Goal: Task Accomplishment & Management: Manage account settings

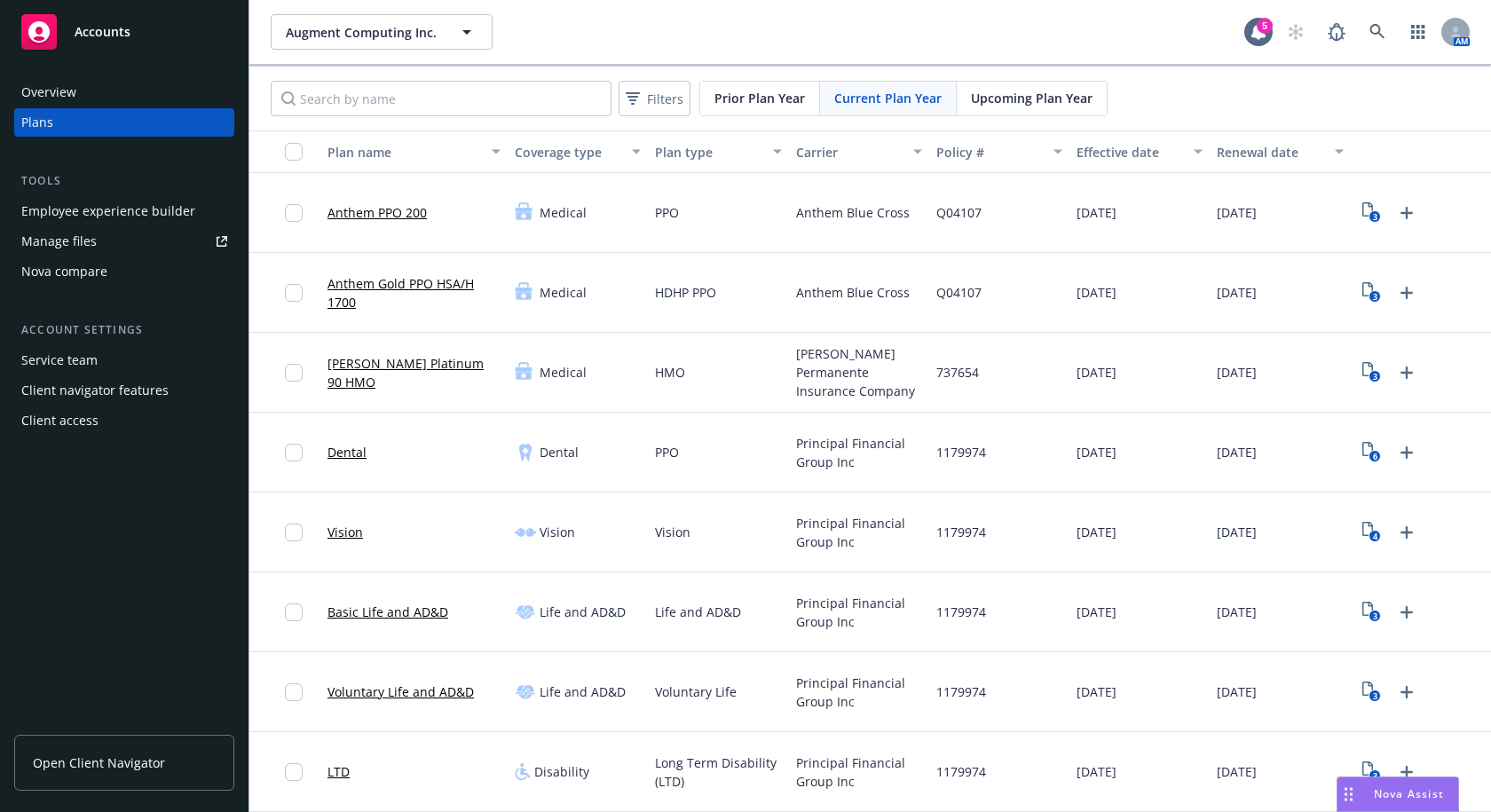
click at [1029, 102] on span "Upcoming Plan Year" at bounding box center [1032, 99] width 121 height 19
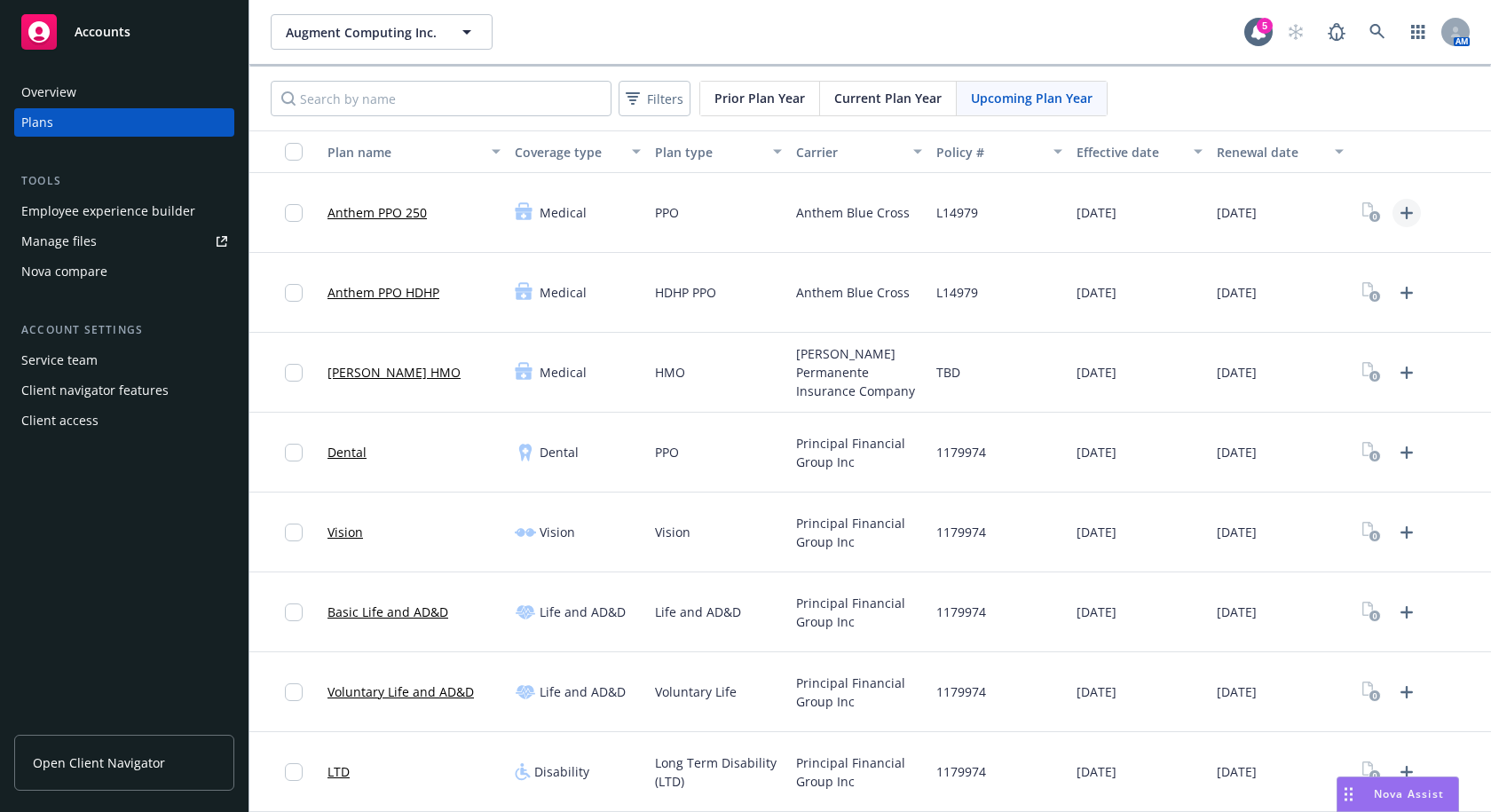
click at [1400, 212] on icon "Upload Plan Documents" at bounding box center [1406, 212] width 12 height 12
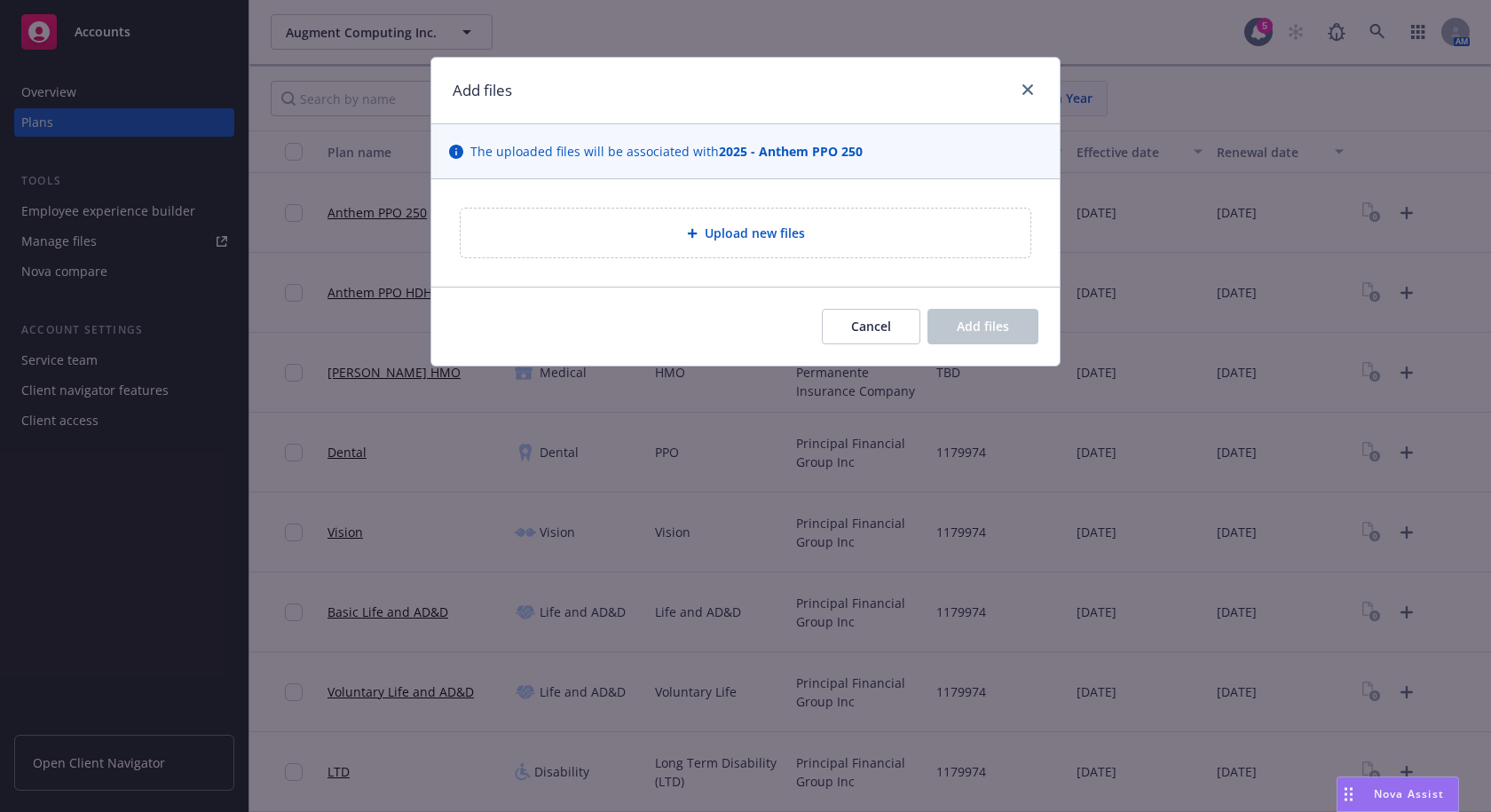
click at [690, 231] on icon at bounding box center [692, 232] width 10 height 10
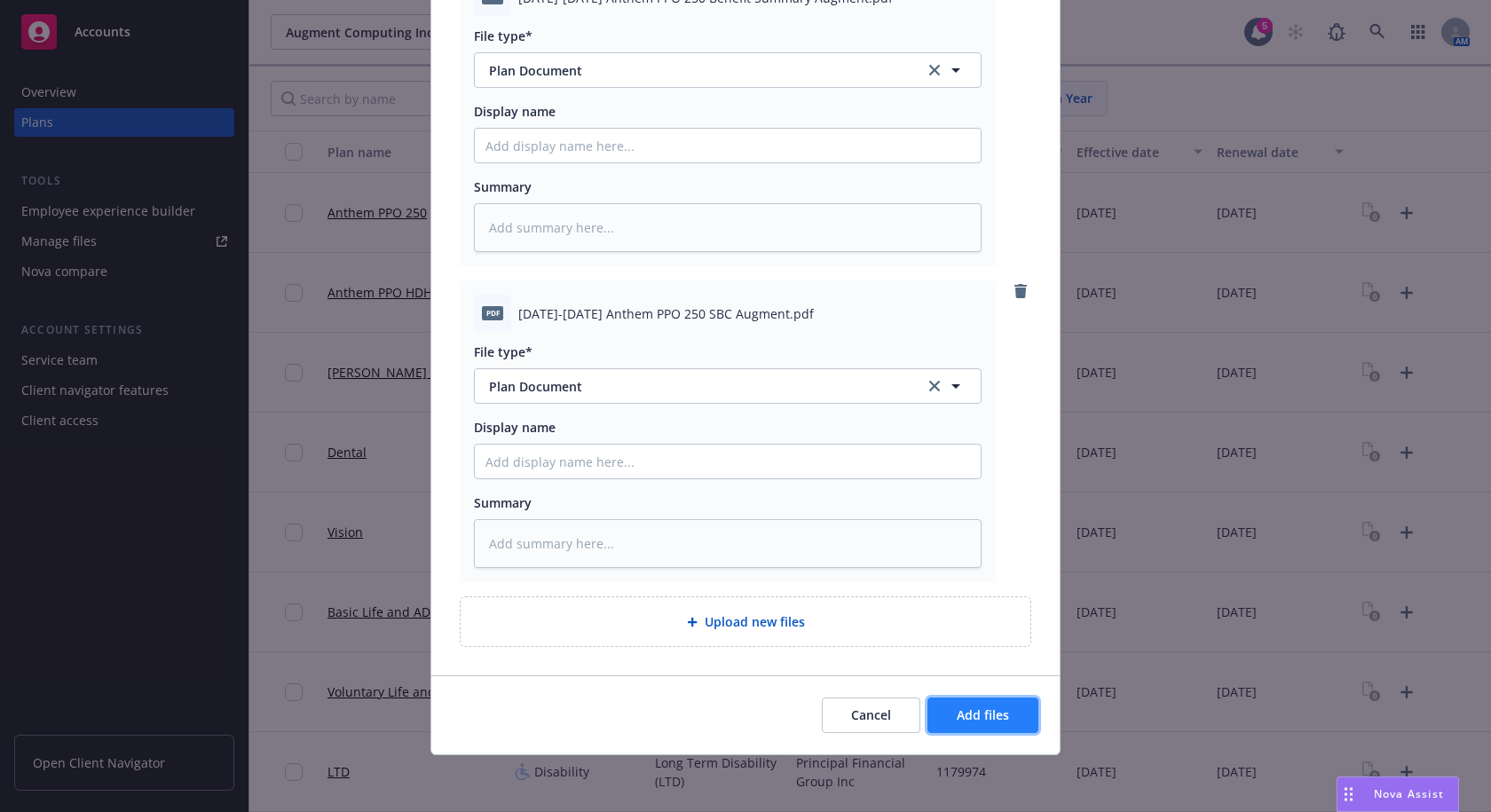
click at [1019, 714] on button "Add files" at bounding box center [982, 714] width 111 height 35
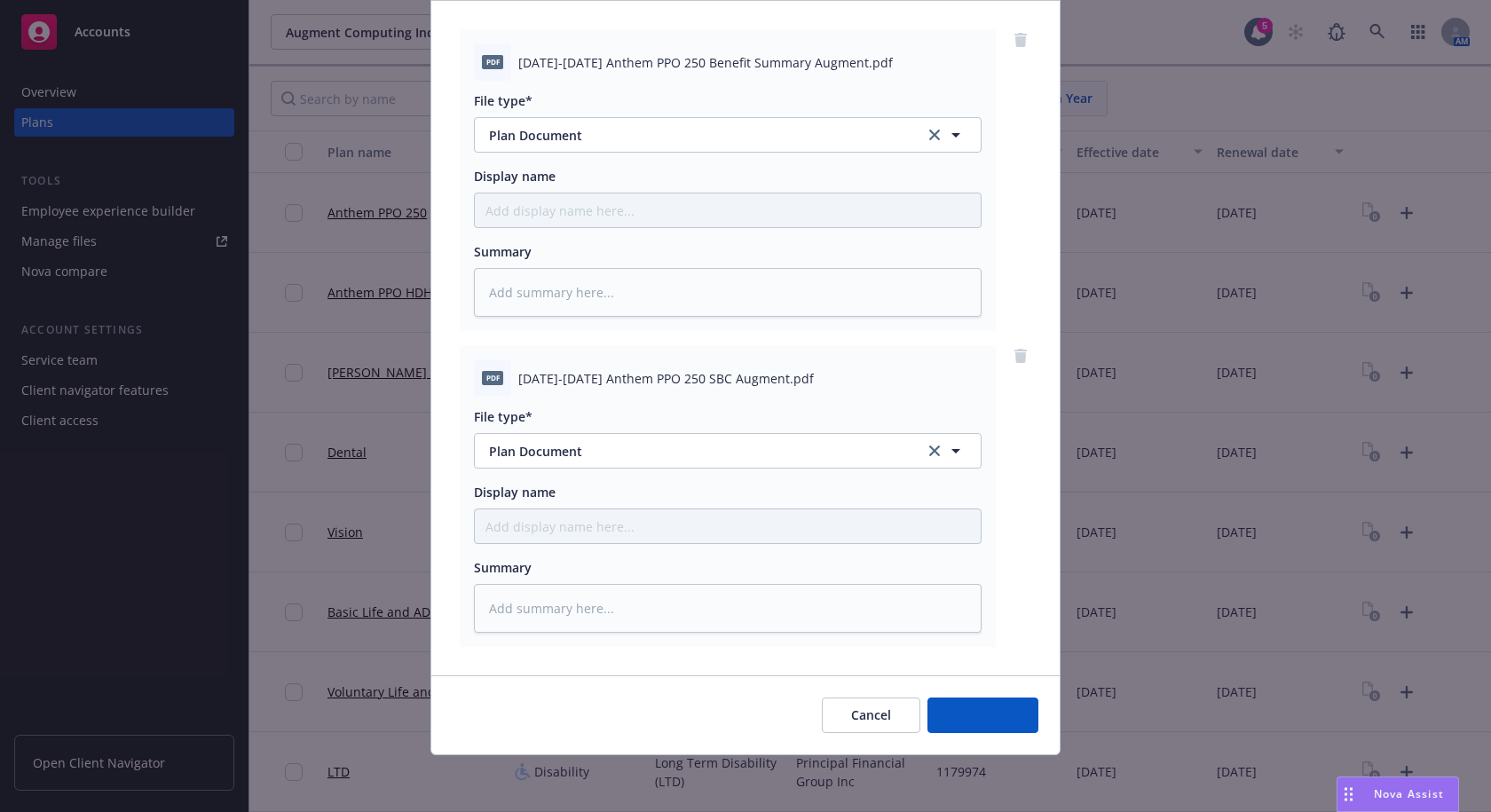
scroll to position [178, 0]
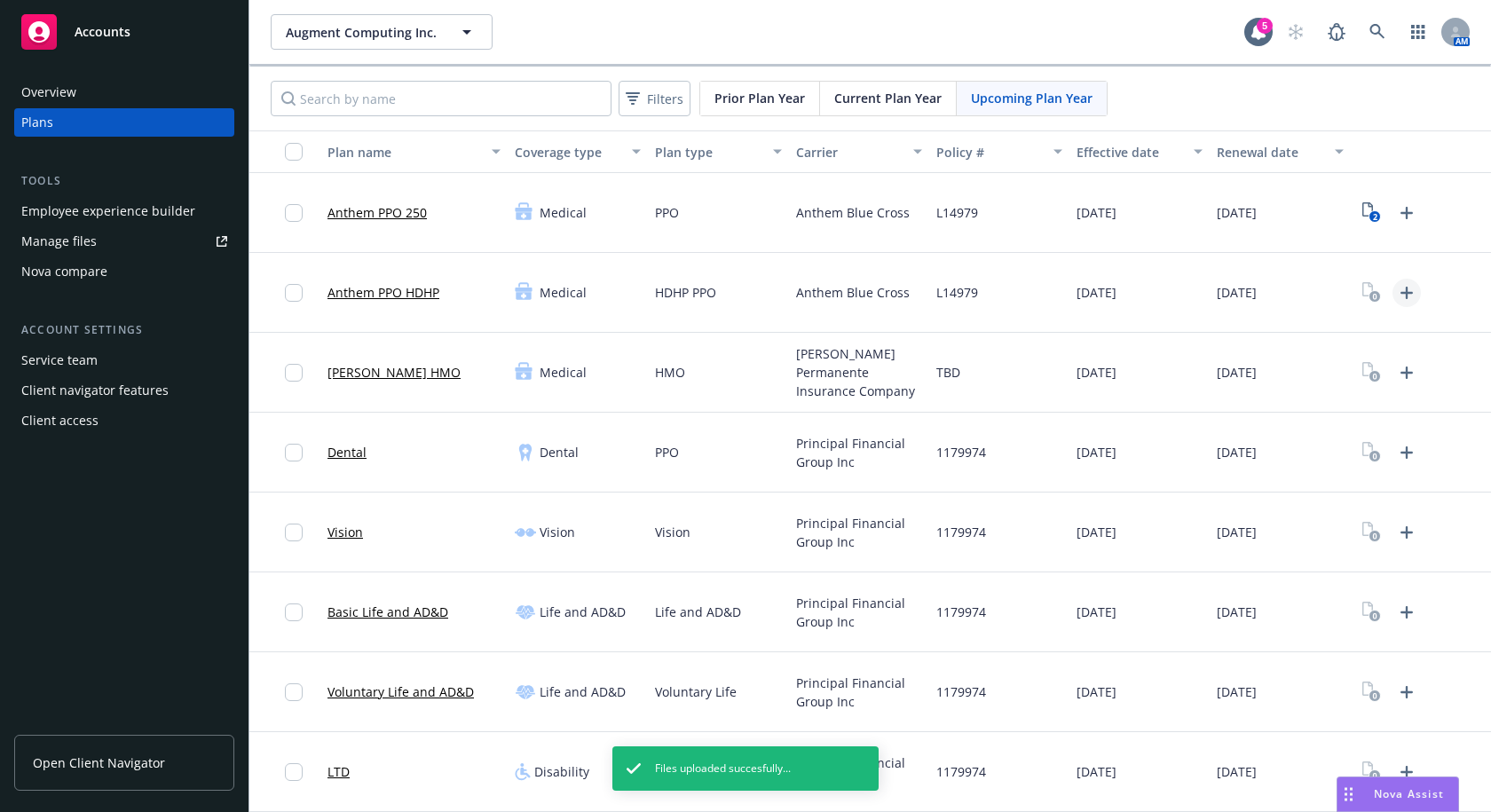
click at [1396, 297] on icon "Upload Plan Documents" at bounding box center [1407, 292] width 21 height 21
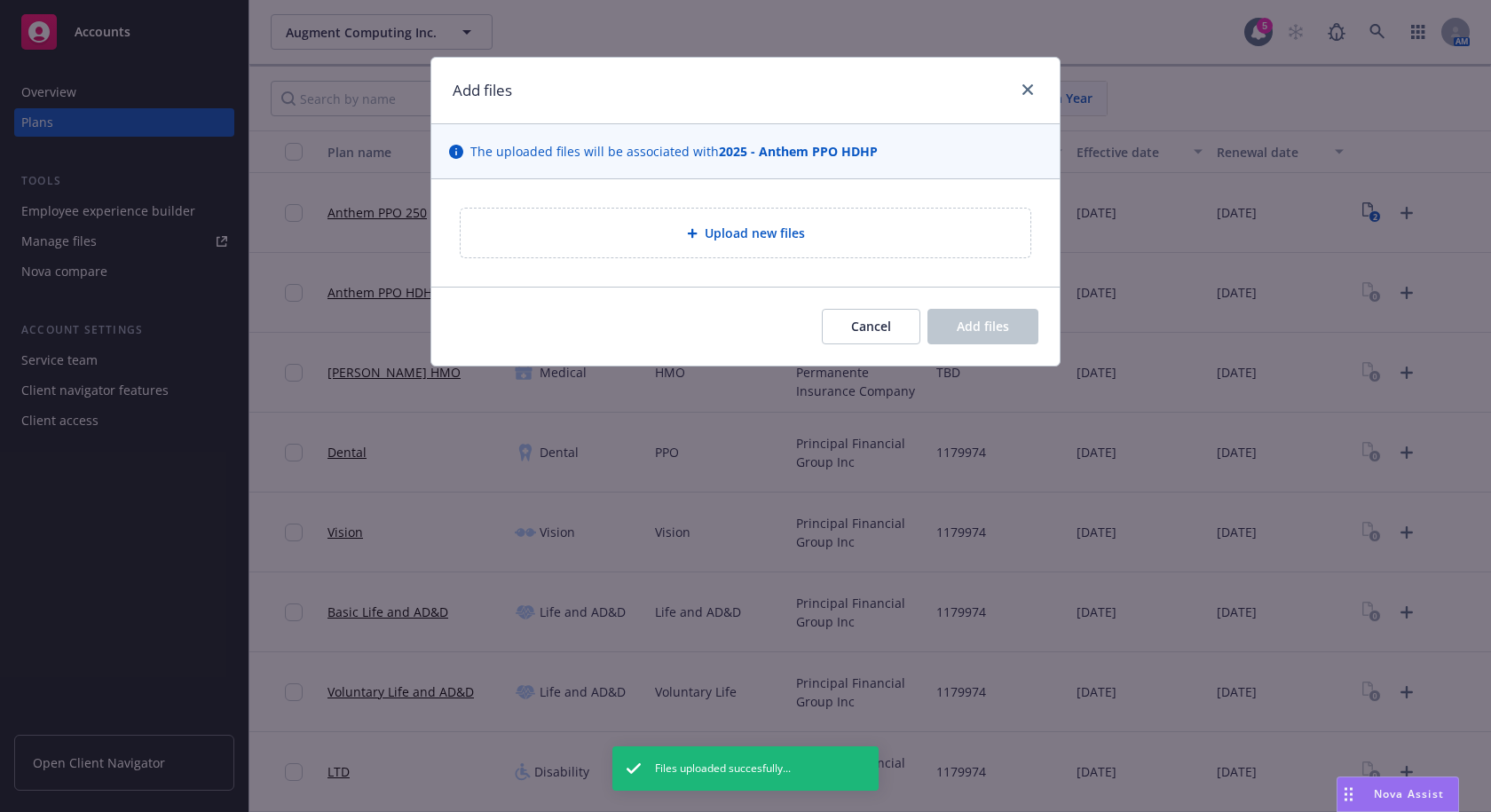
click at [740, 236] on span "Upload new files" at bounding box center [755, 233] width 101 height 19
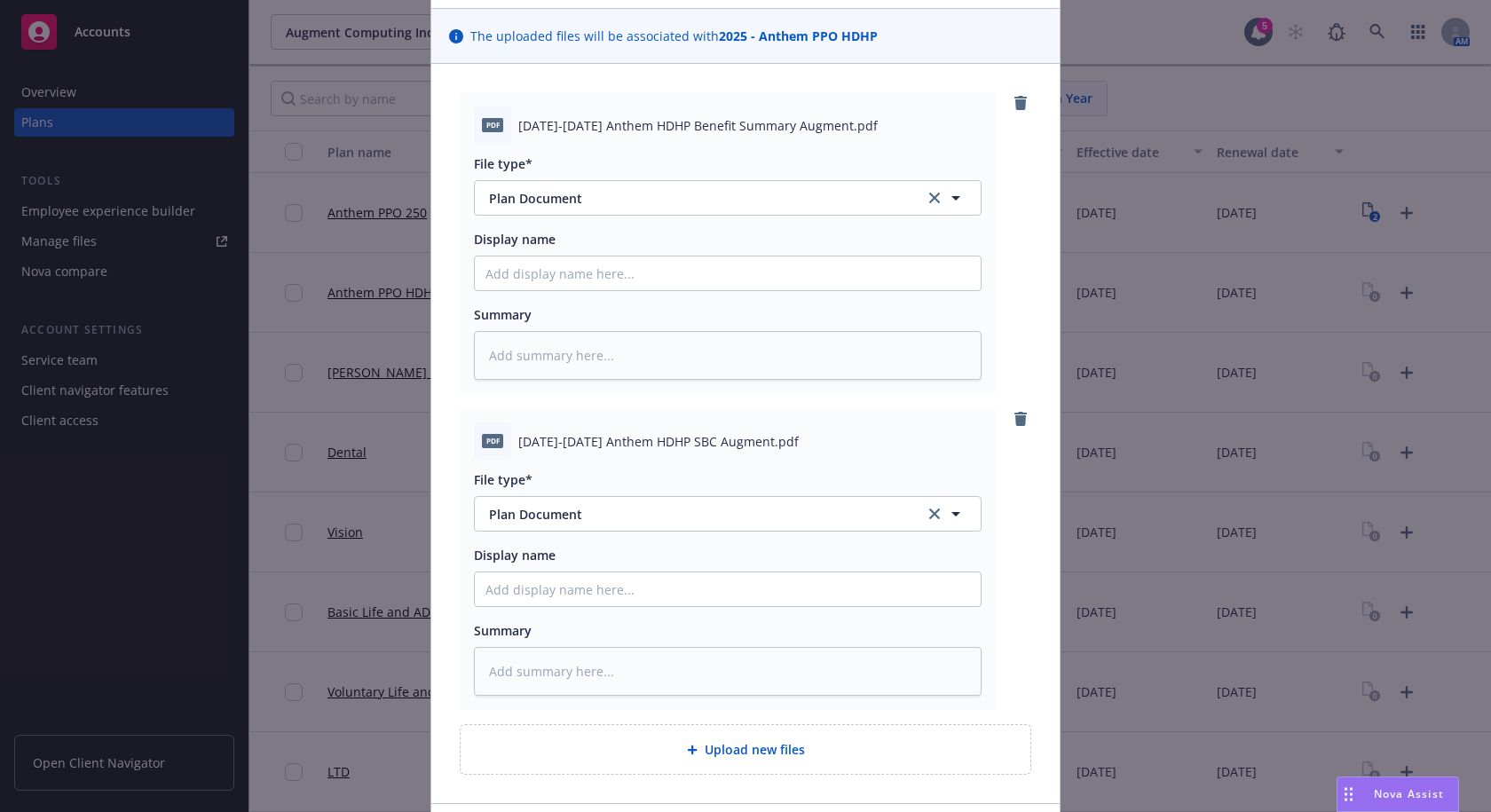
scroll to position [243, 0]
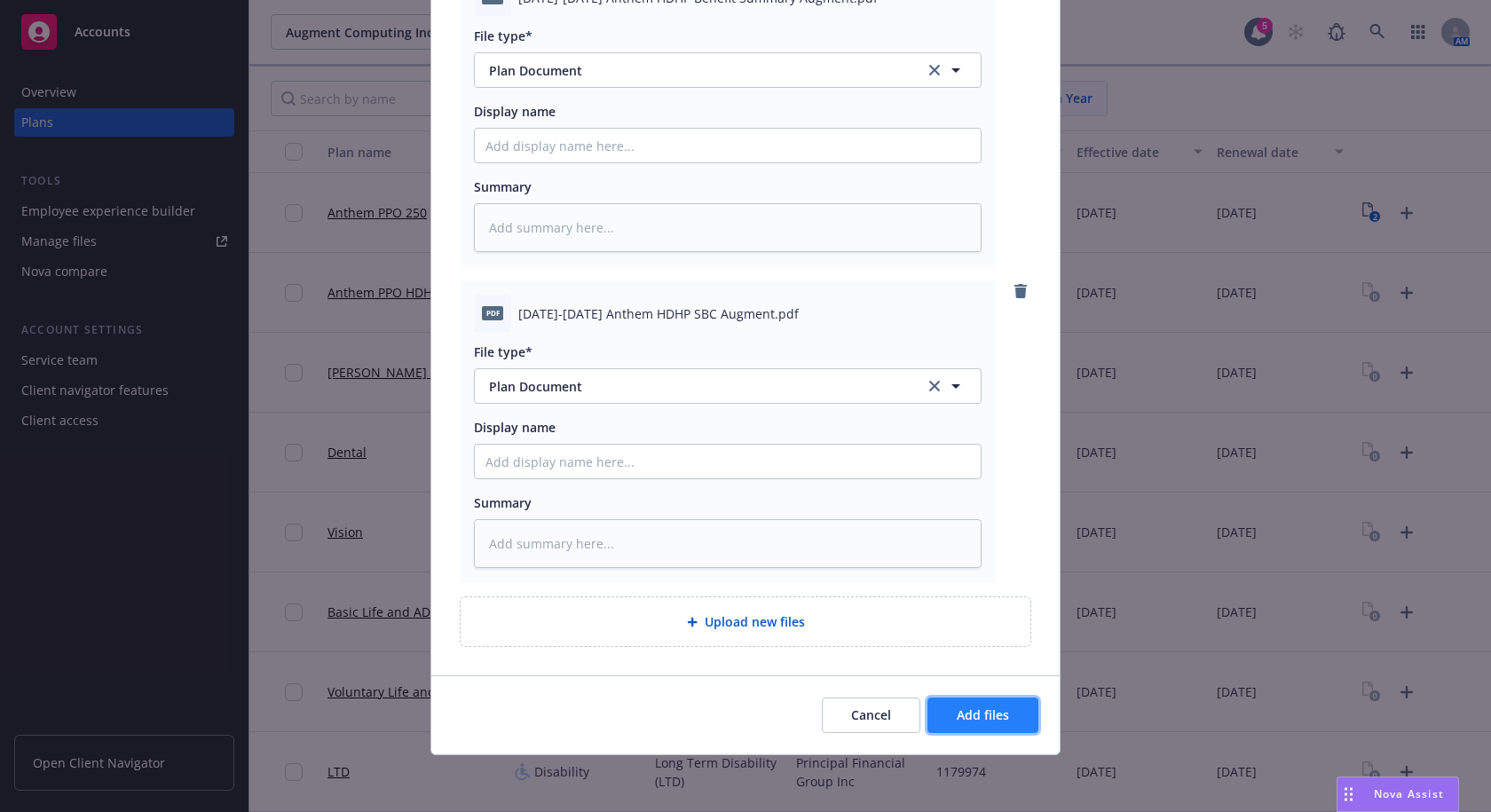
click at [989, 717] on span "Add files" at bounding box center [982, 714] width 52 height 17
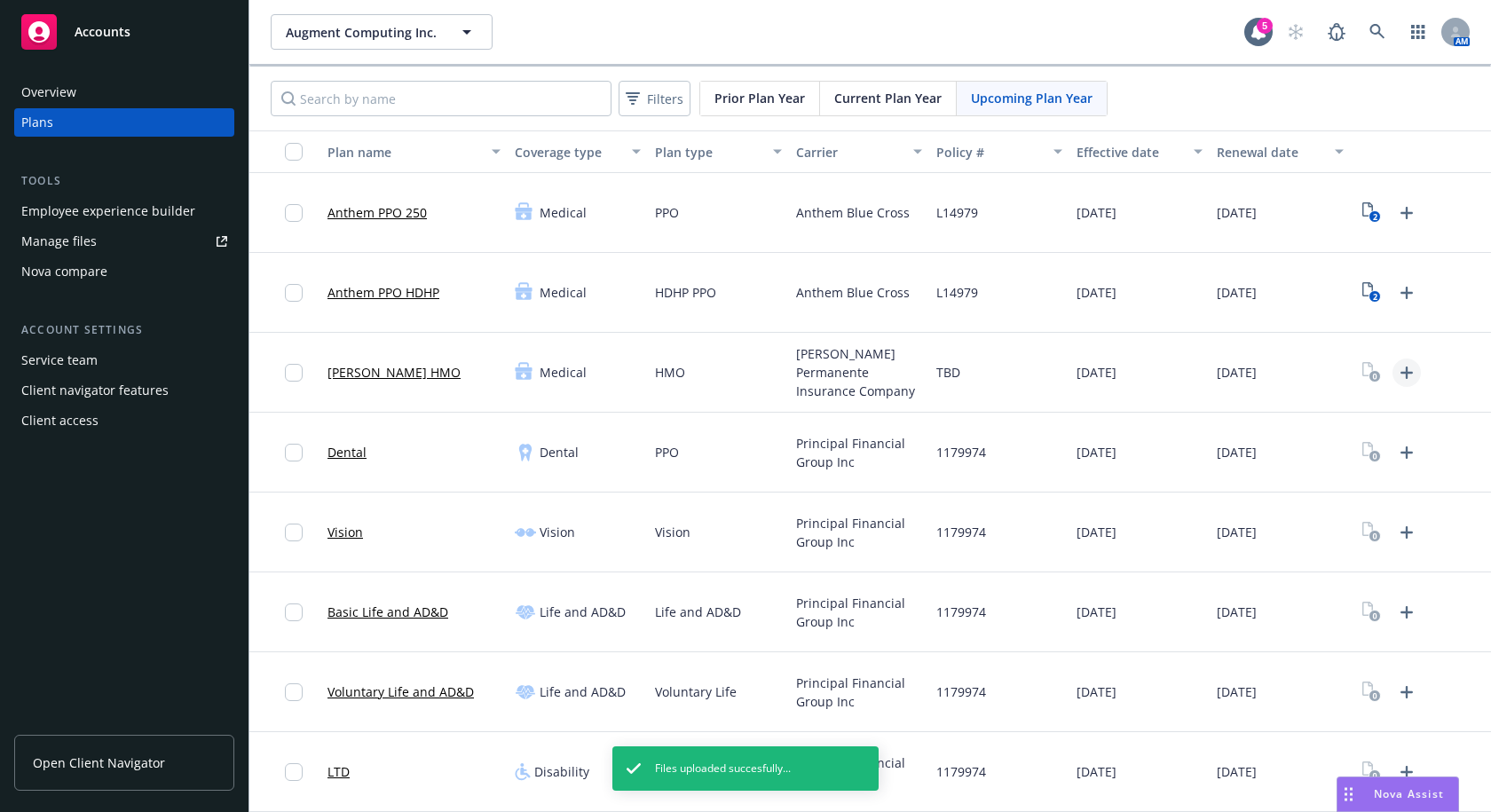
click at [1398, 366] on icon "Upload Plan Documents" at bounding box center [1407, 372] width 21 height 21
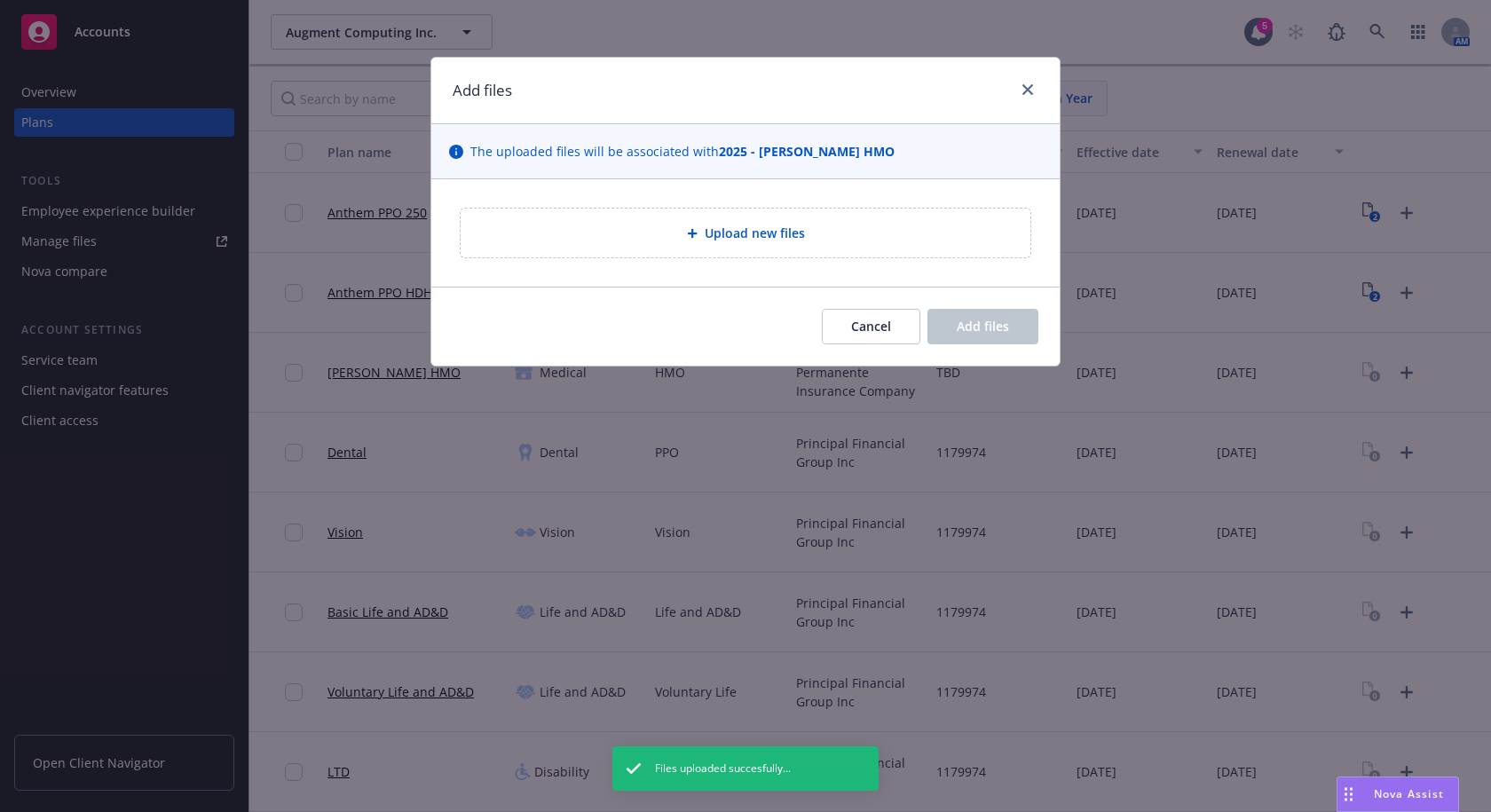
click at [696, 245] on div "Upload new files" at bounding box center [745, 232] width 569 height 48
click at [840, 216] on div "Upload new files" at bounding box center [745, 232] width 569 height 48
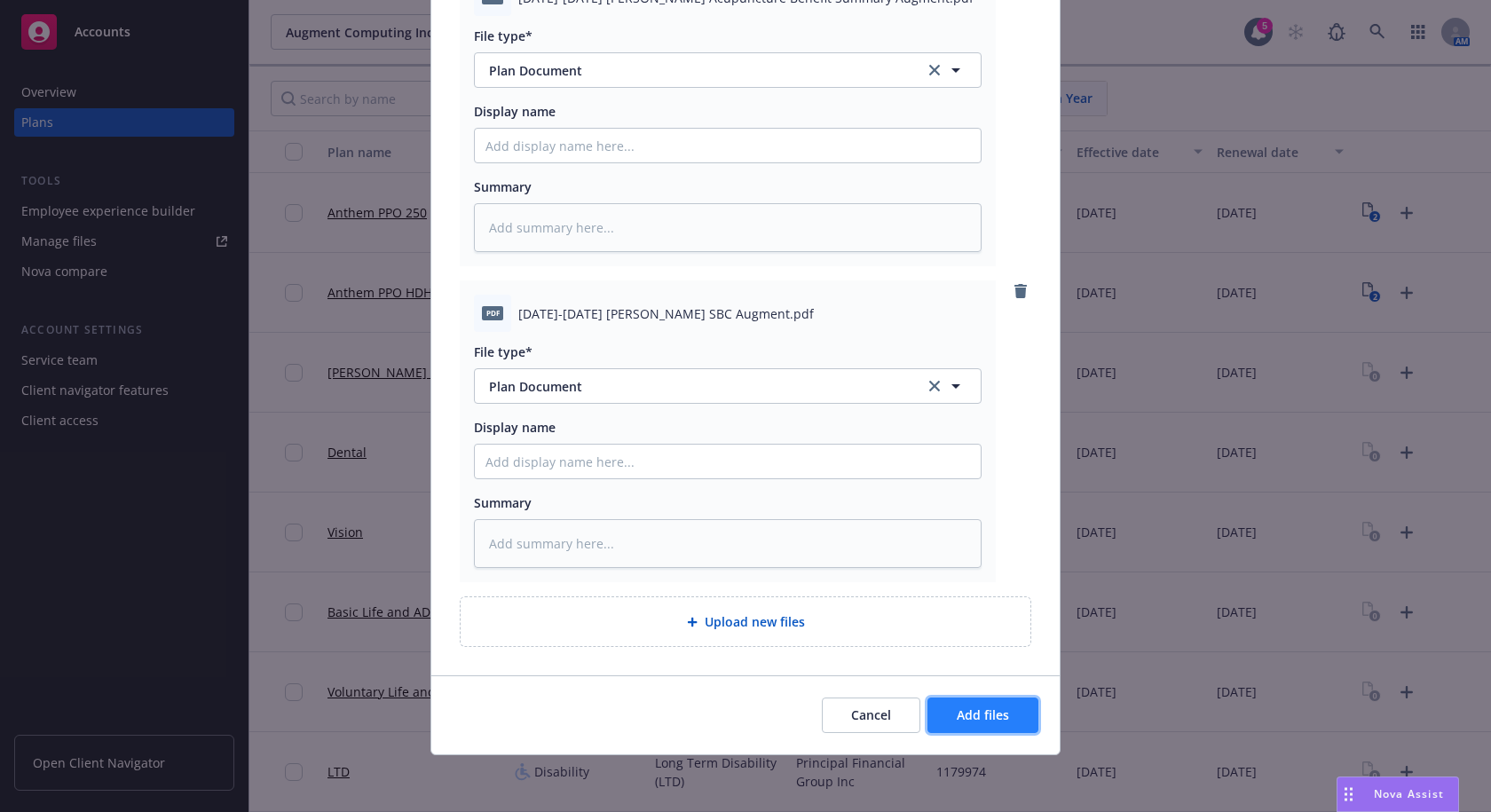
click at [983, 722] on span "Add files" at bounding box center [982, 714] width 52 height 17
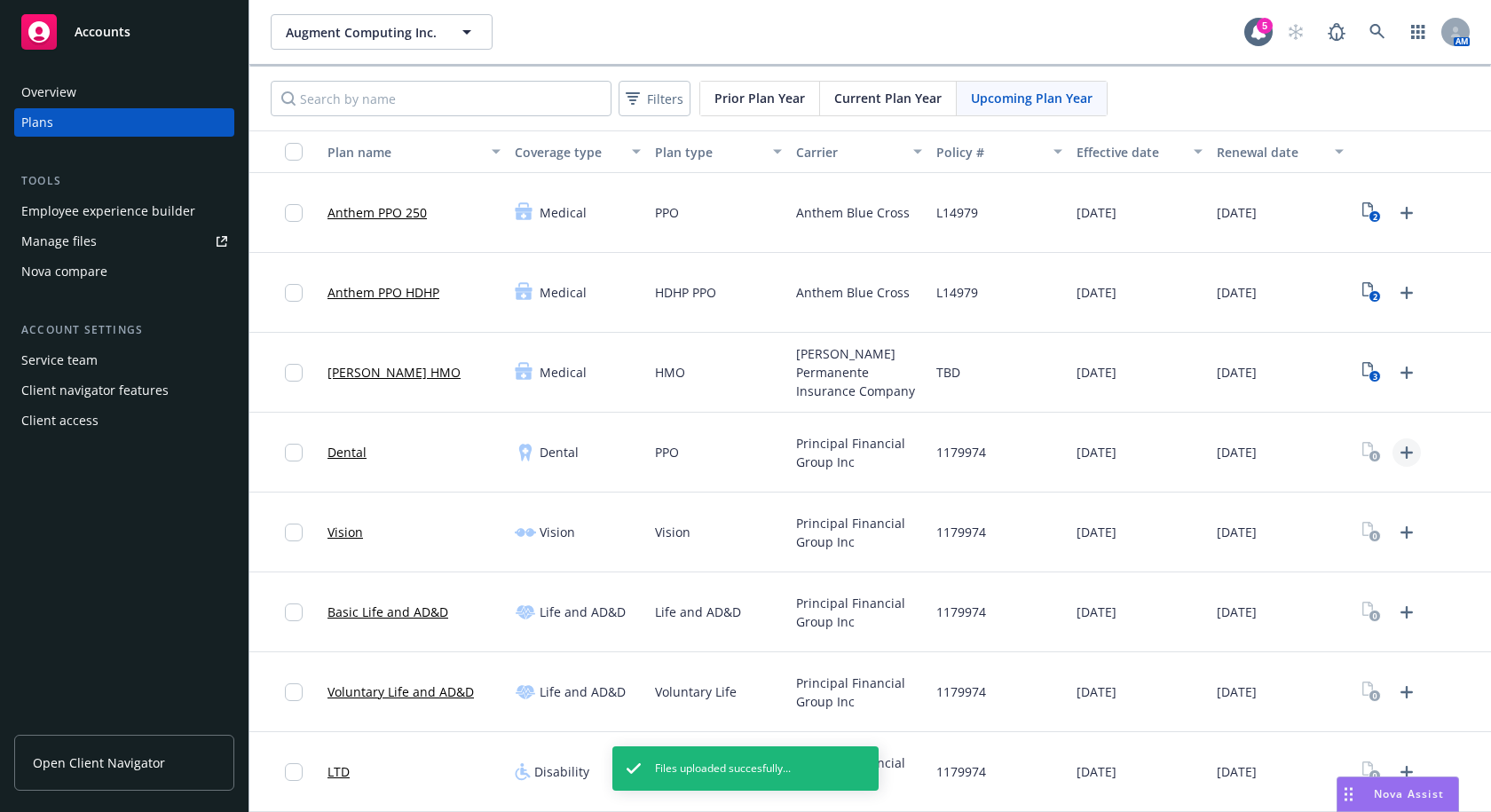
click at [1396, 449] on icon "Upload Plan Documents" at bounding box center [1407, 452] width 21 height 21
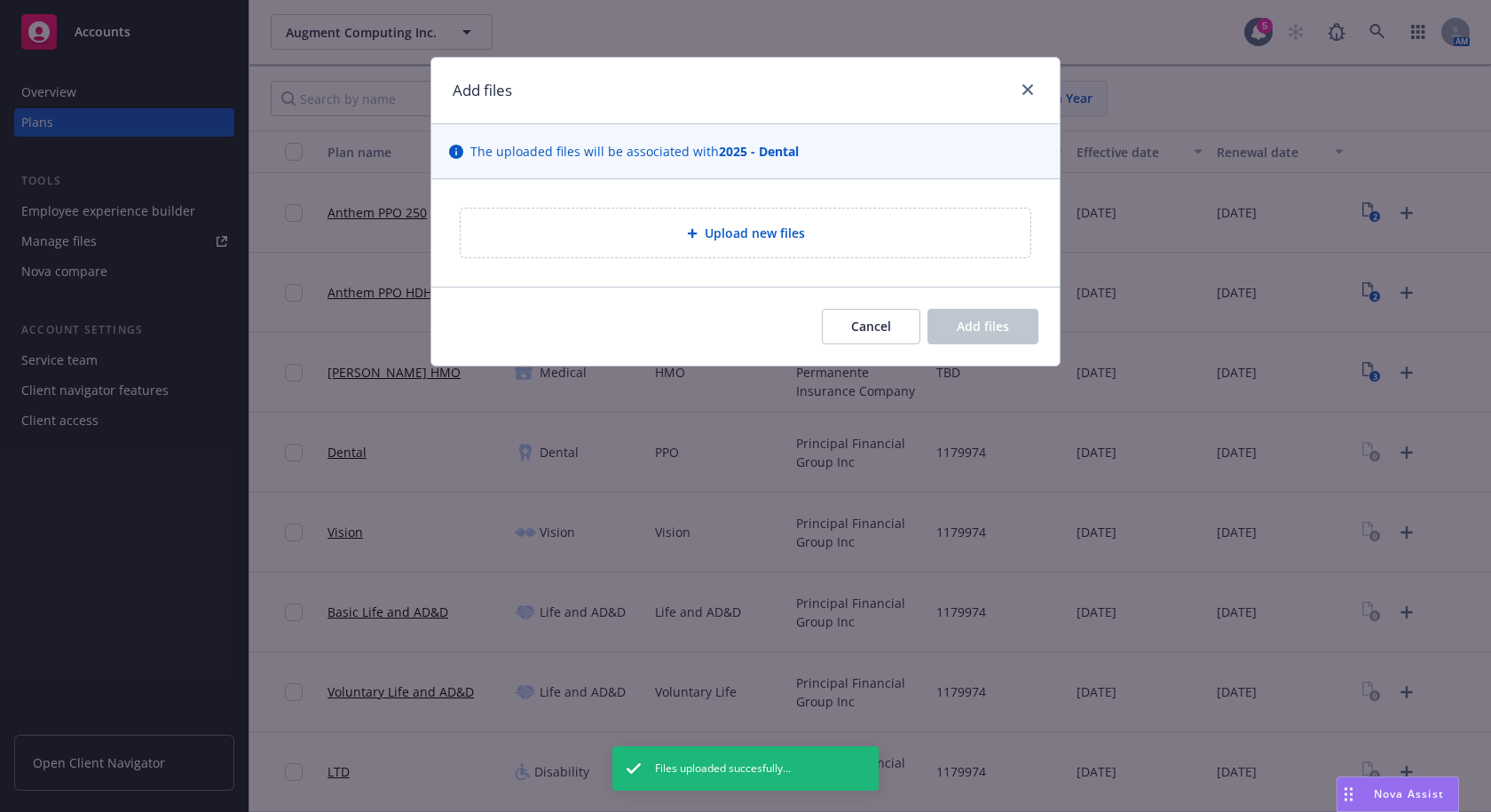
click at [702, 212] on div "Upload new files" at bounding box center [745, 232] width 569 height 48
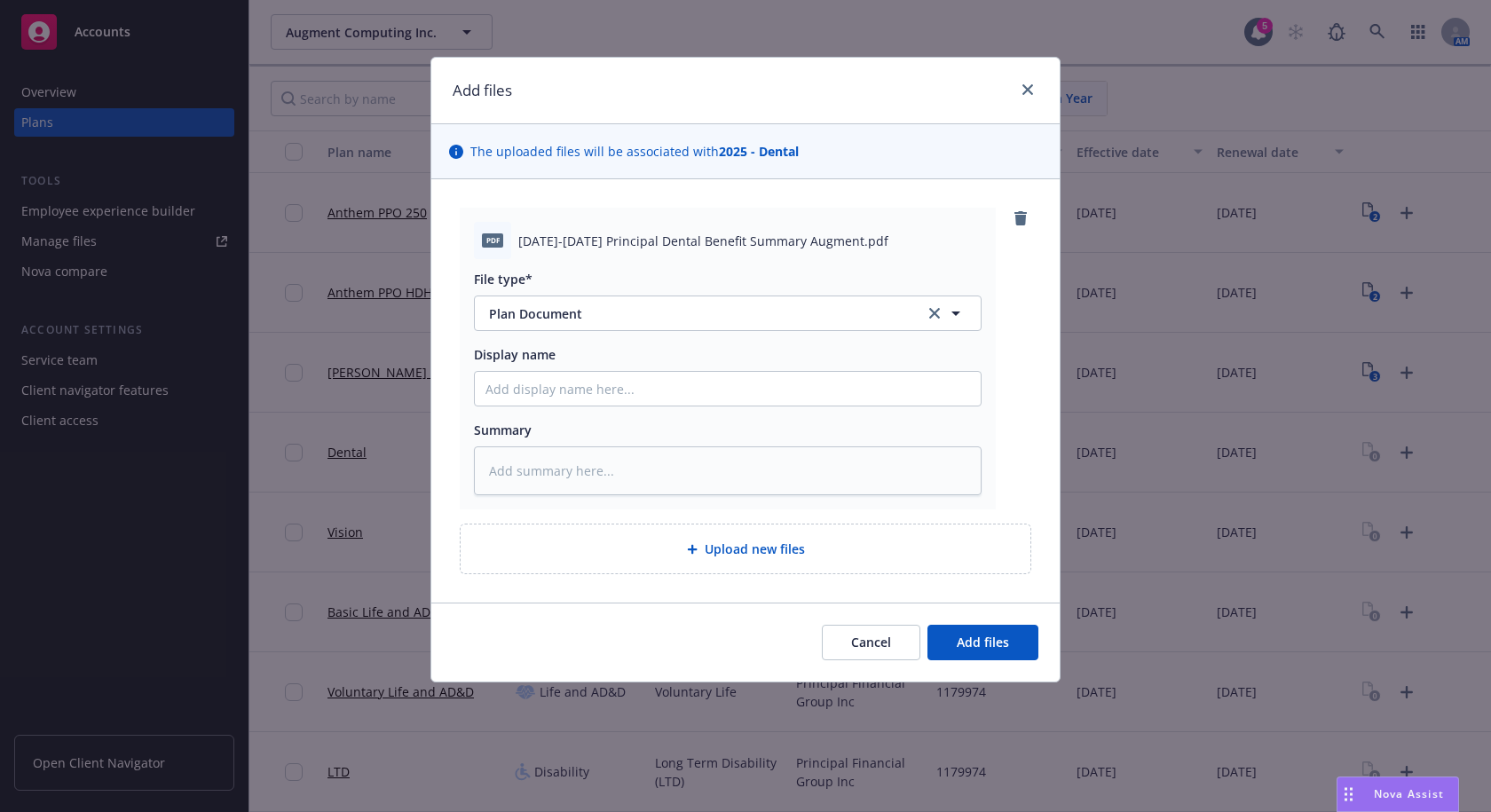
click at [764, 547] on span "Upload new files" at bounding box center [755, 549] width 101 height 19
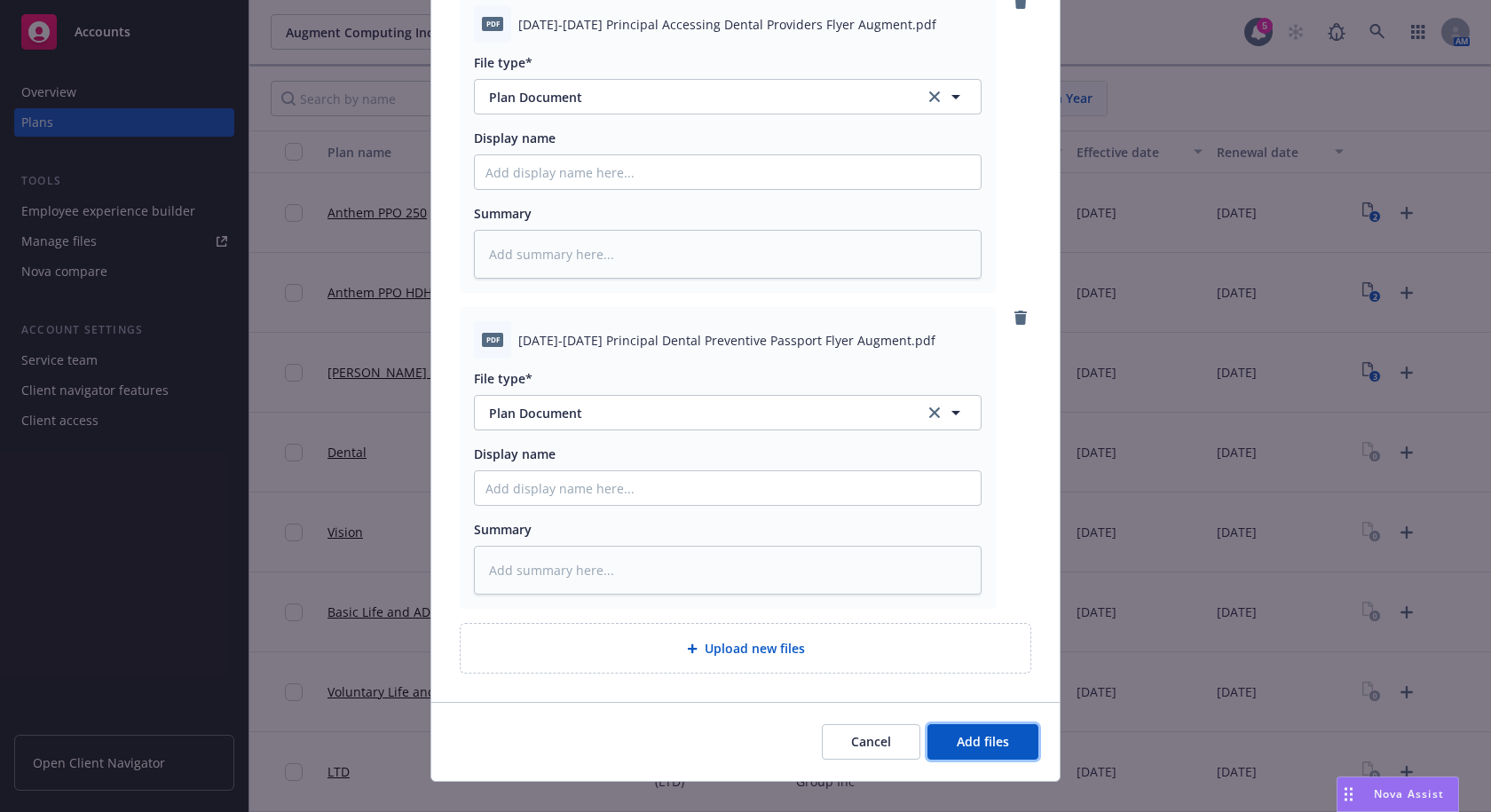
click at [990, 752] on button "Add files" at bounding box center [982, 741] width 111 height 35
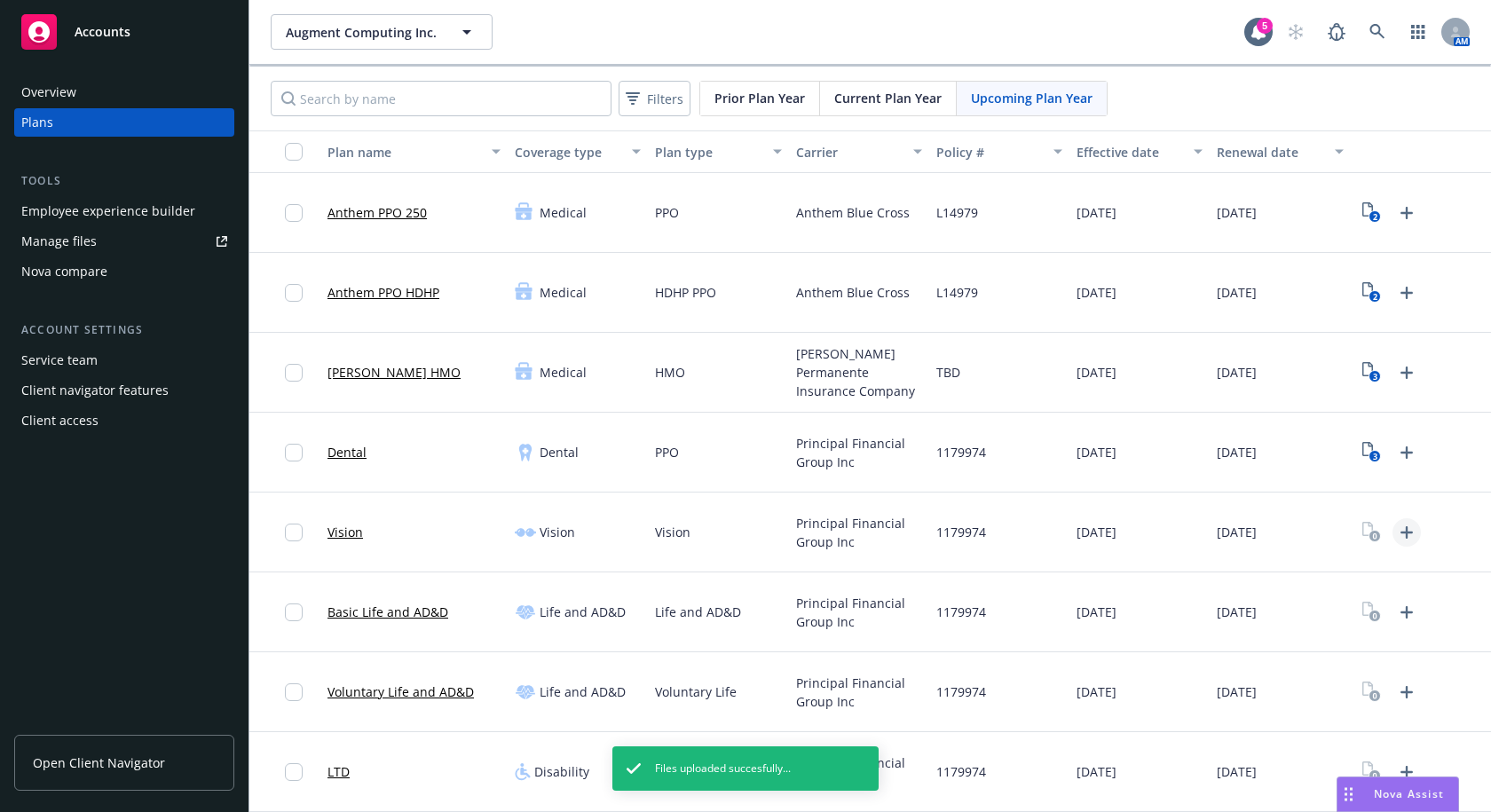
click at [1400, 532] on icon "Upload Plan Documents" at bounding box center [1406, 531] width 12 height 12
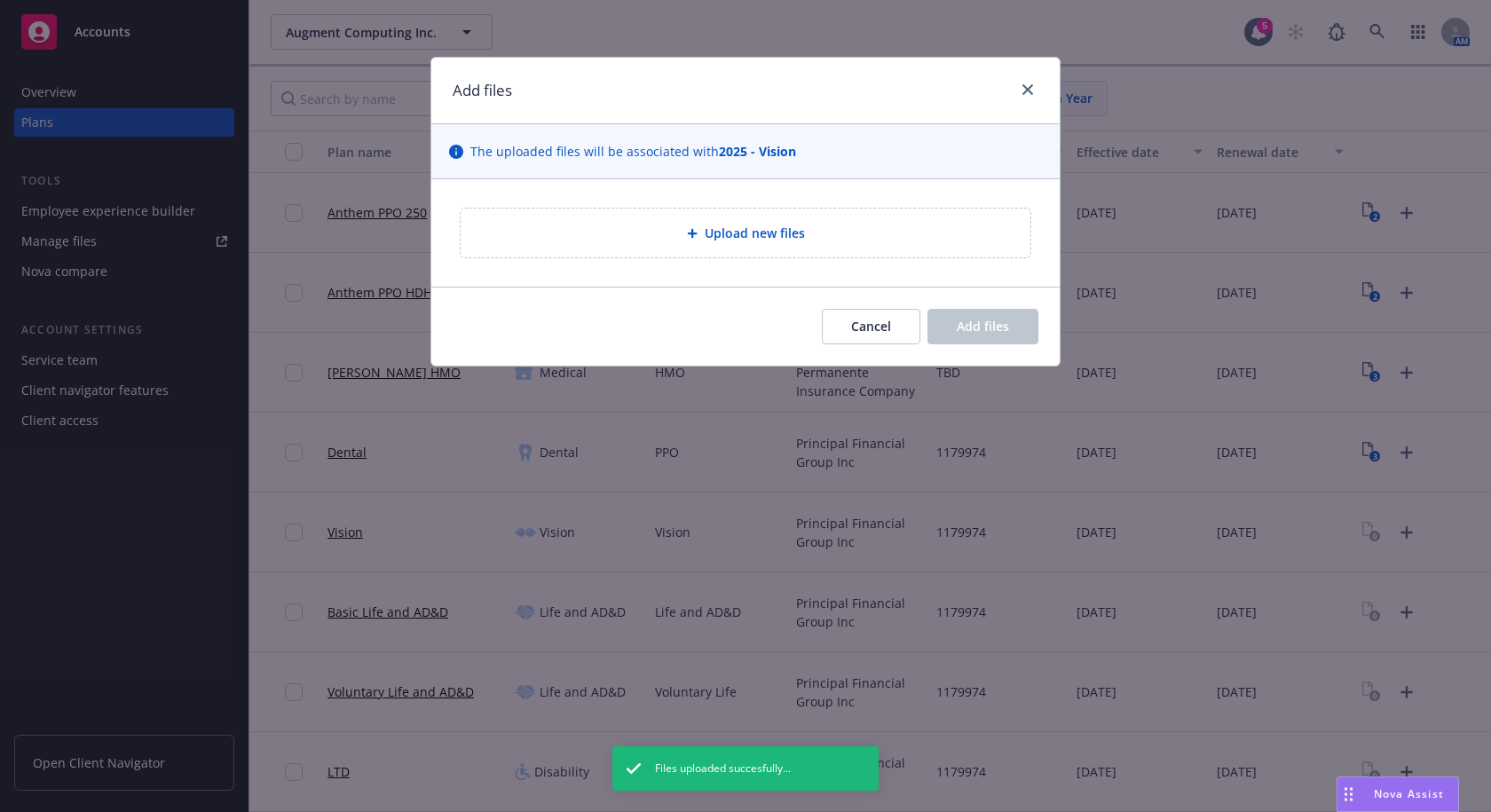
click at [793, 241] on span "Upload new files" at bounding box center [755, 233] width 101 height 19
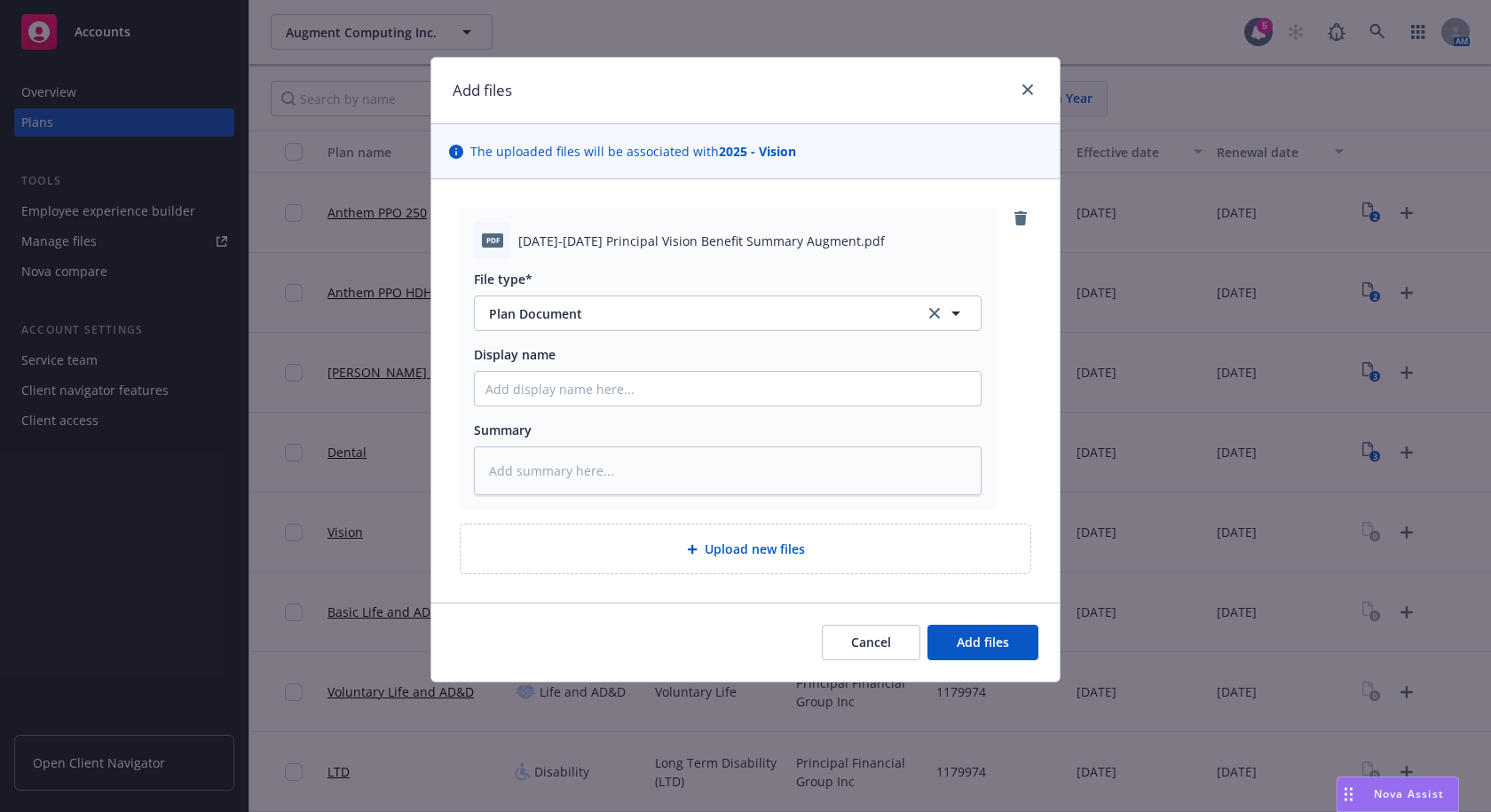
click at [750, 557] on span "Upload new files" at bounding box center [755, 549] width 101 height 19
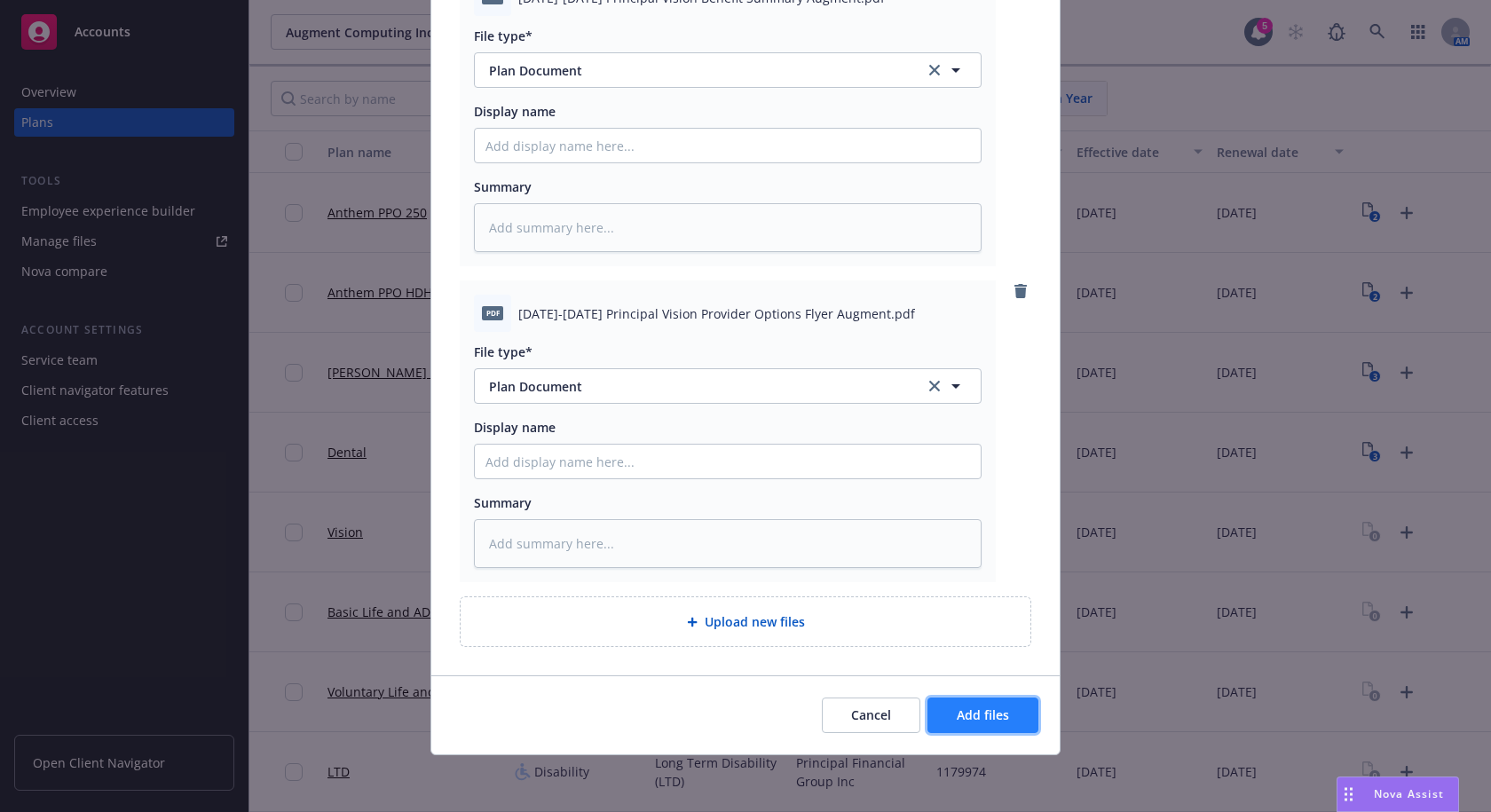
click at [996, 716] on span "Add files" at bounding box center [982, 714] width 52 height 17
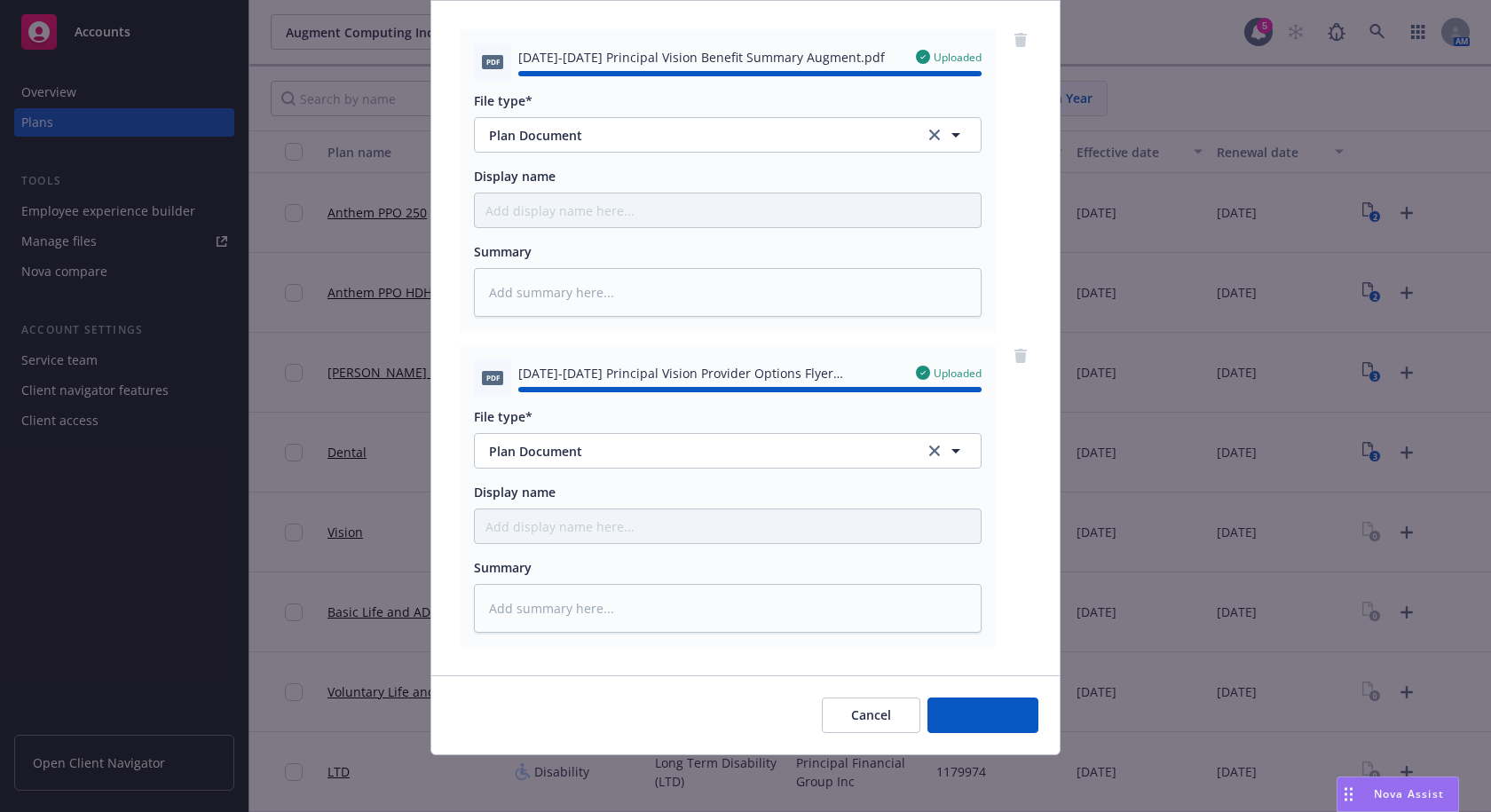
type textarea "x"
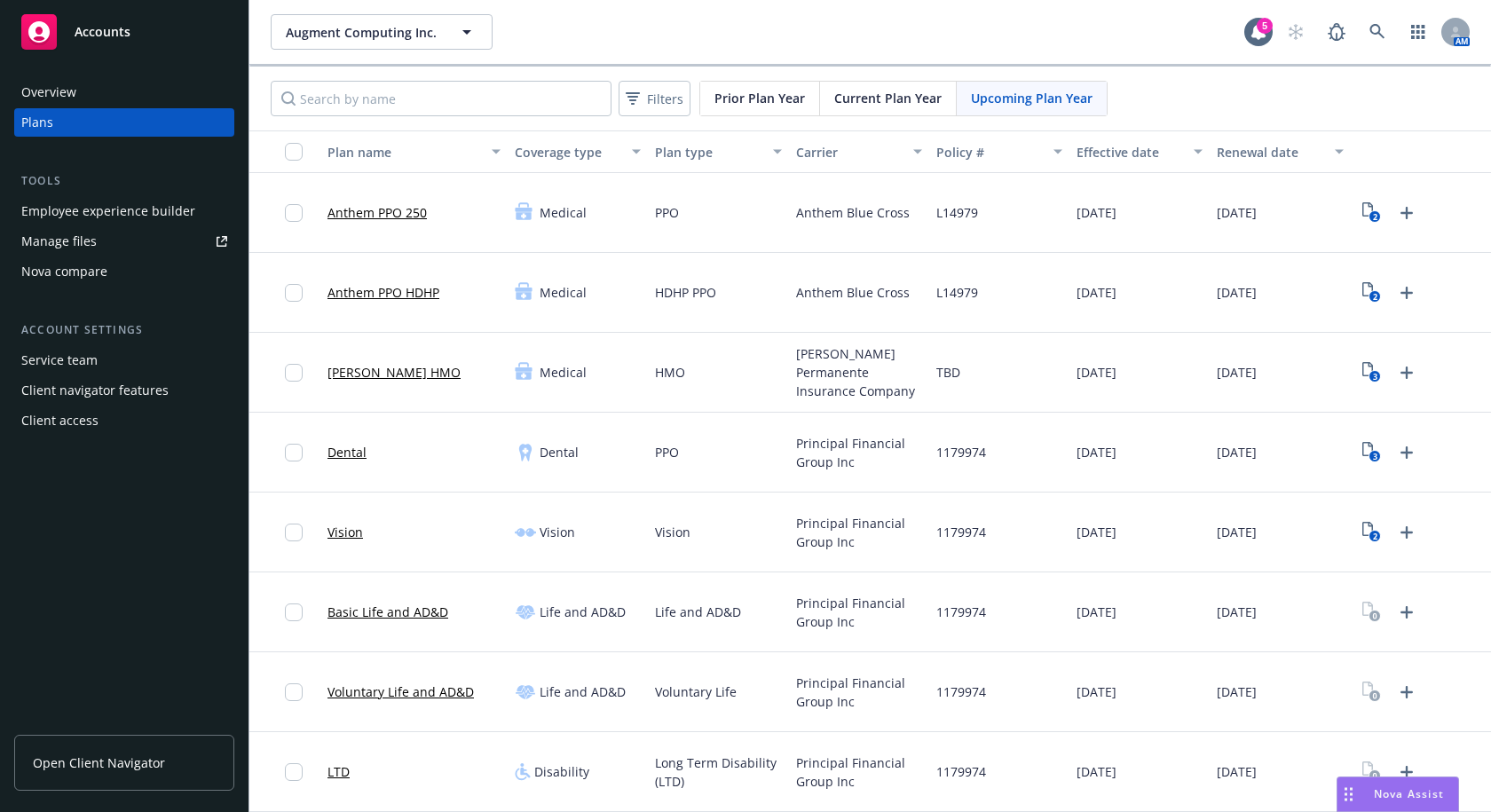
click at [975, 57] on div "Augment Computing Inc. Augment Computing Inc. 5 AM" at bounding box center [870, 31] width 1241 height 64
click at [1251, 34] on icon at bounding box center [1258, 31] width 14 height 16
click at [755, 51] on div "Augment Computing Inc. Augment Computing Inc. 5 AM" at bounding box center [870, 31] width 1241 height 64
click at [846, 14] on div "Augment Computing Inc. Augment Computing Inc." at bounding box center [757, 31] width 974 height 35
